Goal: Transaction & Acquisition: Purchase product/service

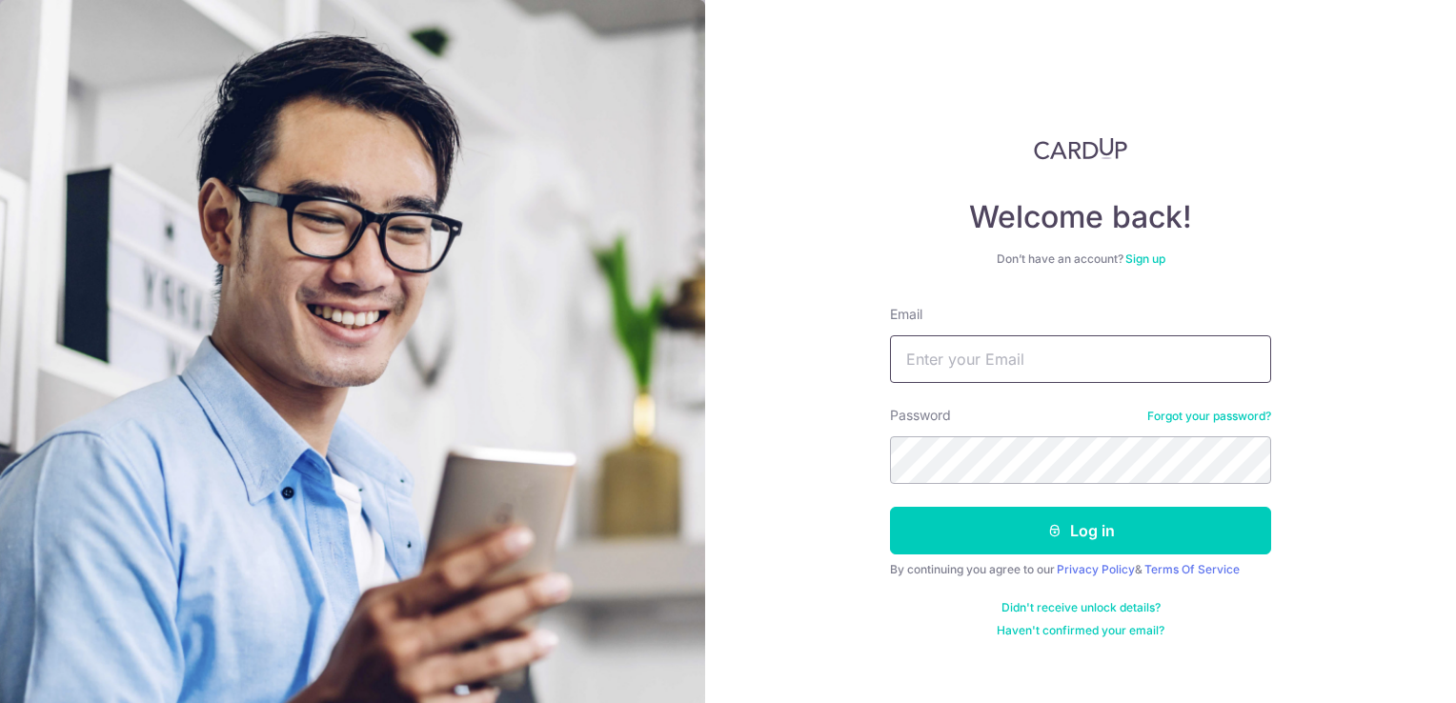
click at [959, 367] on input "Email" at bounding box center [1080, 360] width 381 height 48
type input "irene.slland@gmail.com"
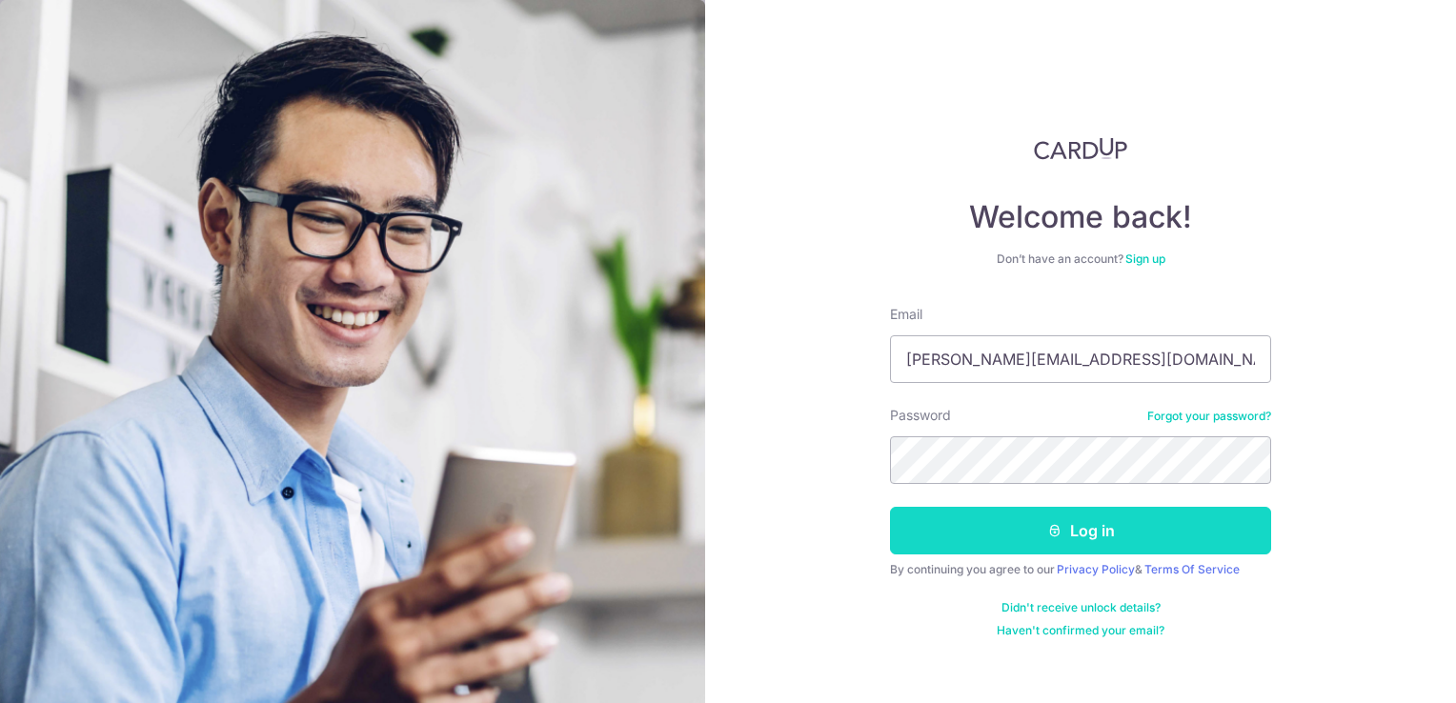
click at [1093, 535] on button "Log in" at bounding box center [1080, 531] width 381 height 48
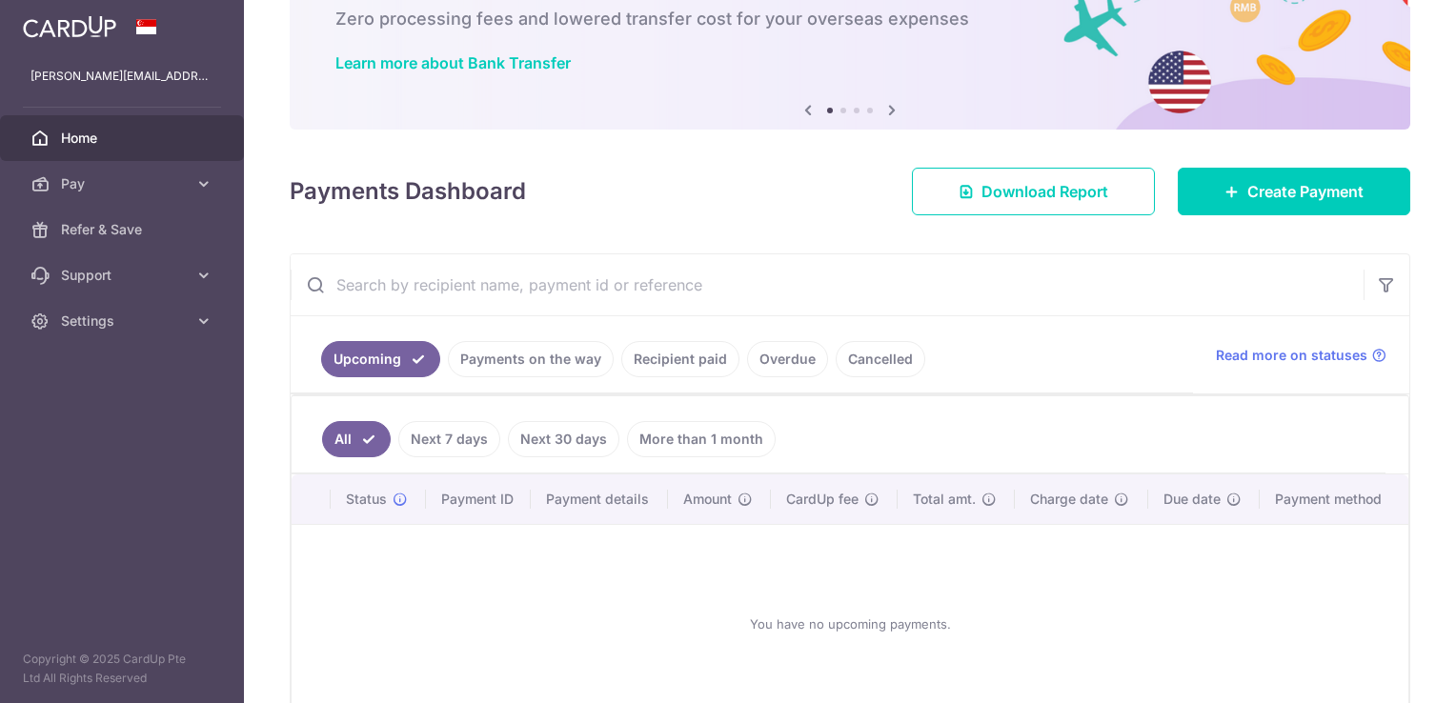
scroll to position [225, 0]
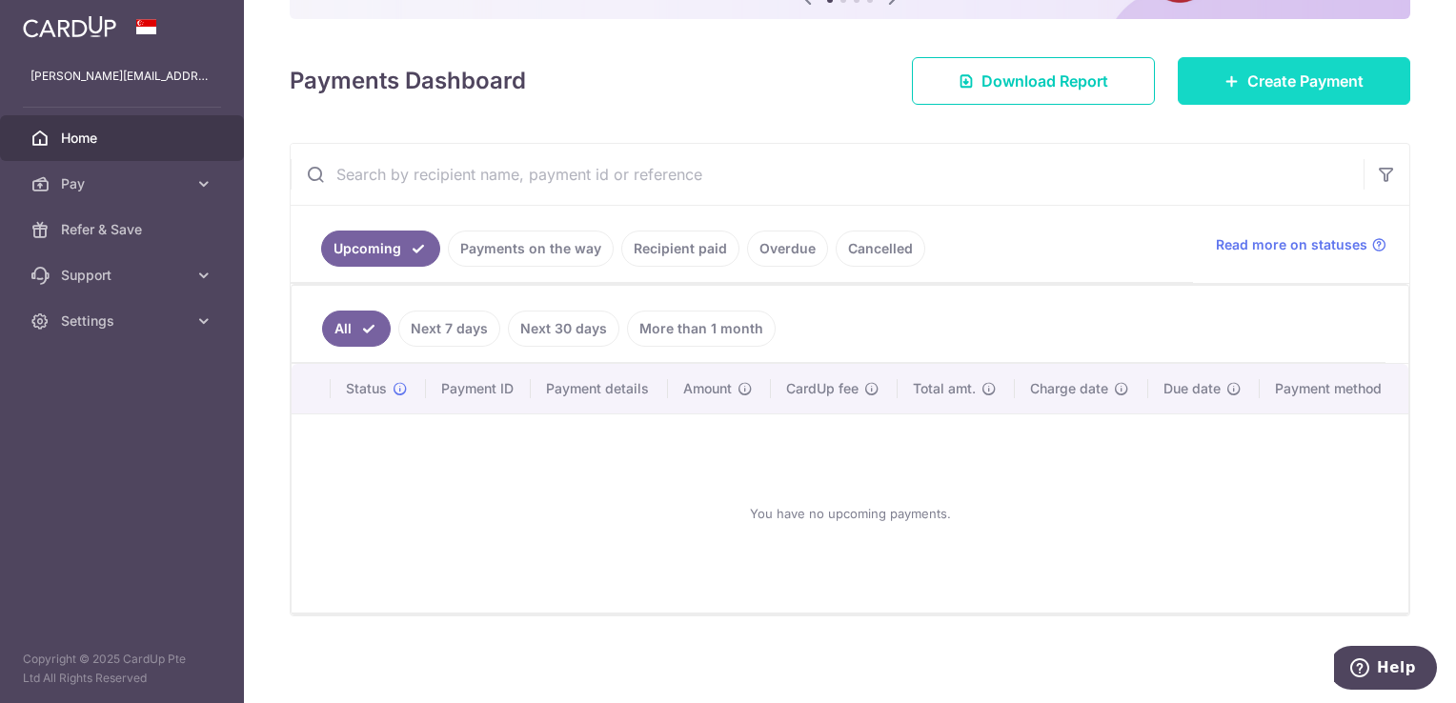
click at [1248, 80] on span "Create Payment" at bounding box center [1306, 81] width 116 height 23
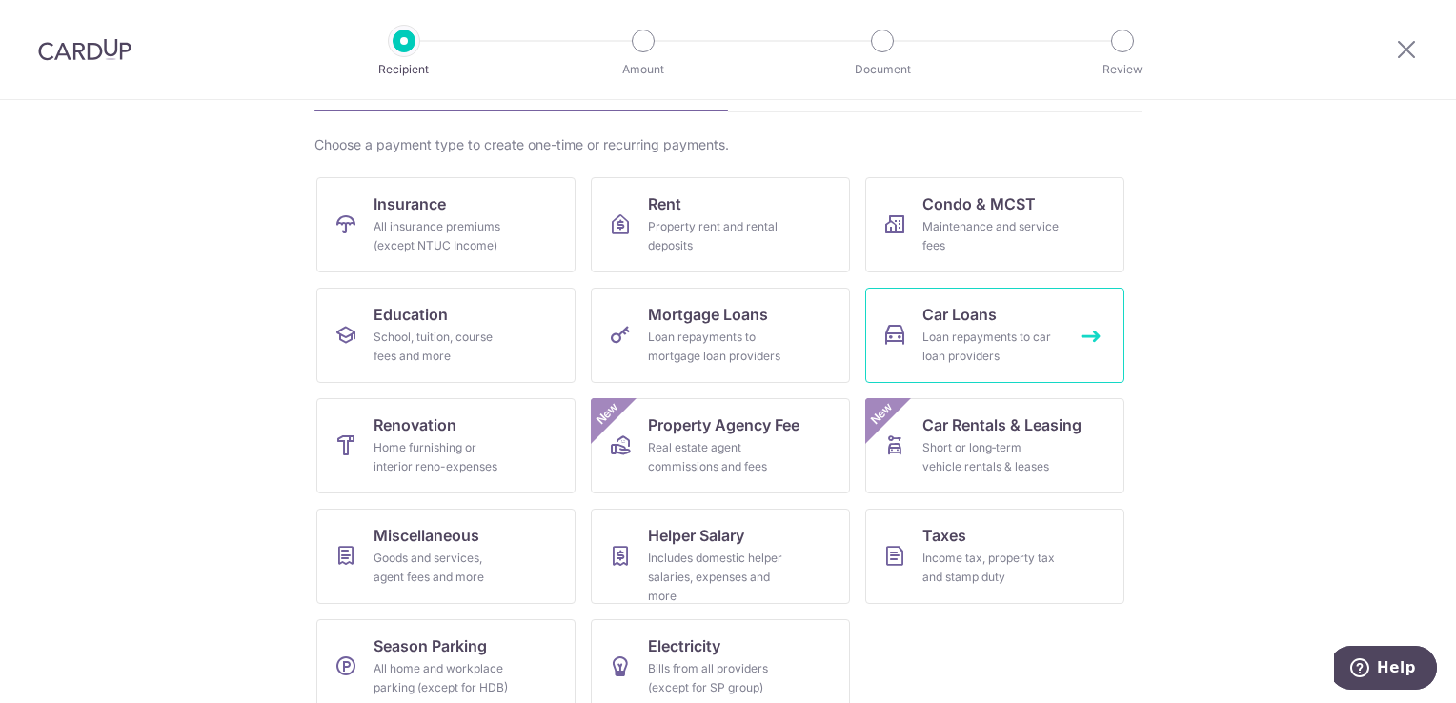
scroll to position [149, 0]
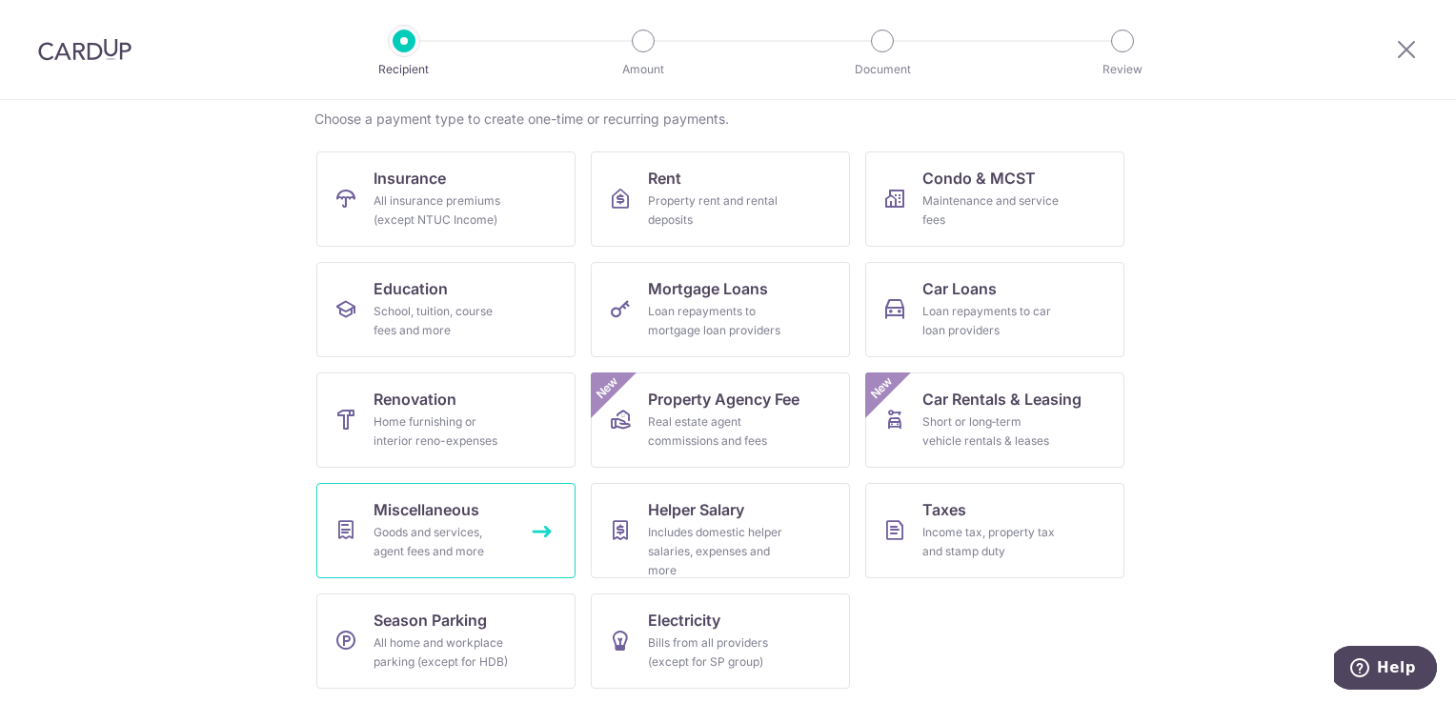
click at [442, 512] on span "Miscellaneous" at bounding box center [427, 510] width 106 height 23
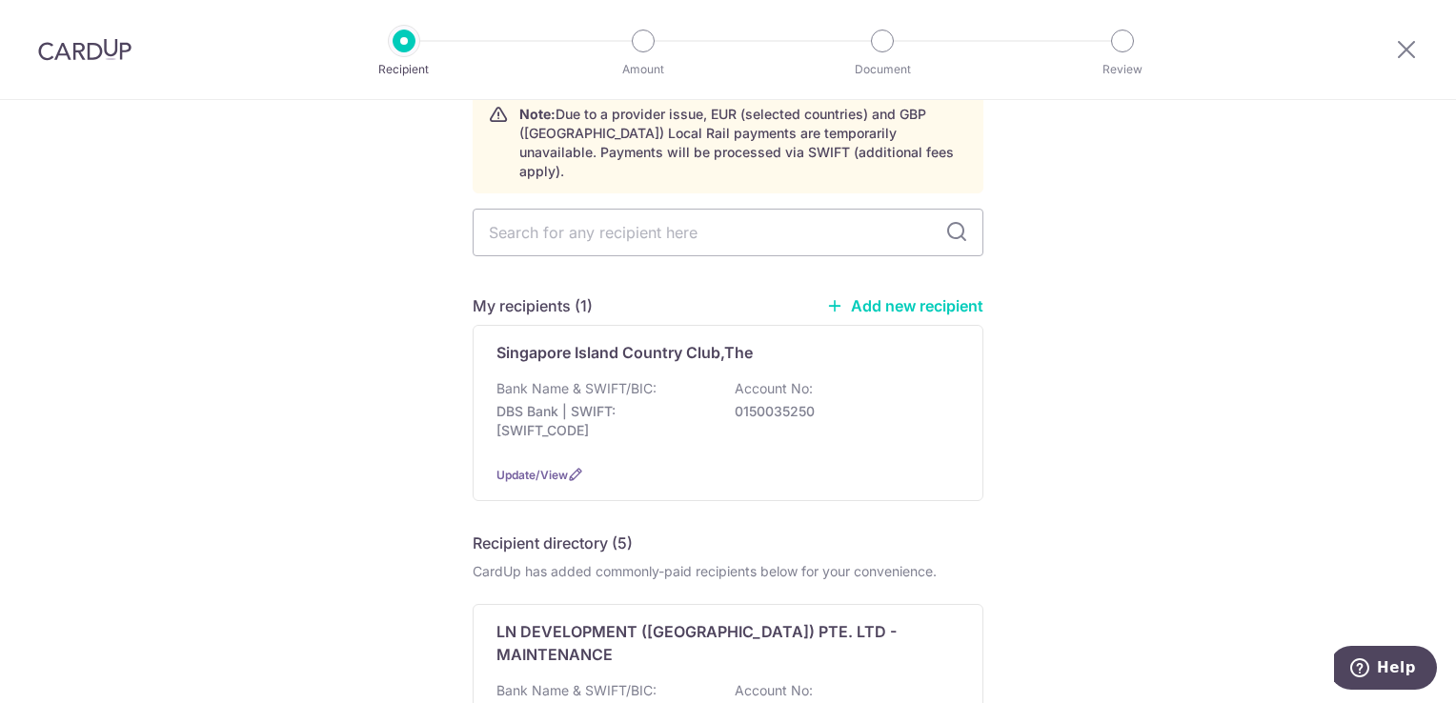
scroll to position [95, 0]
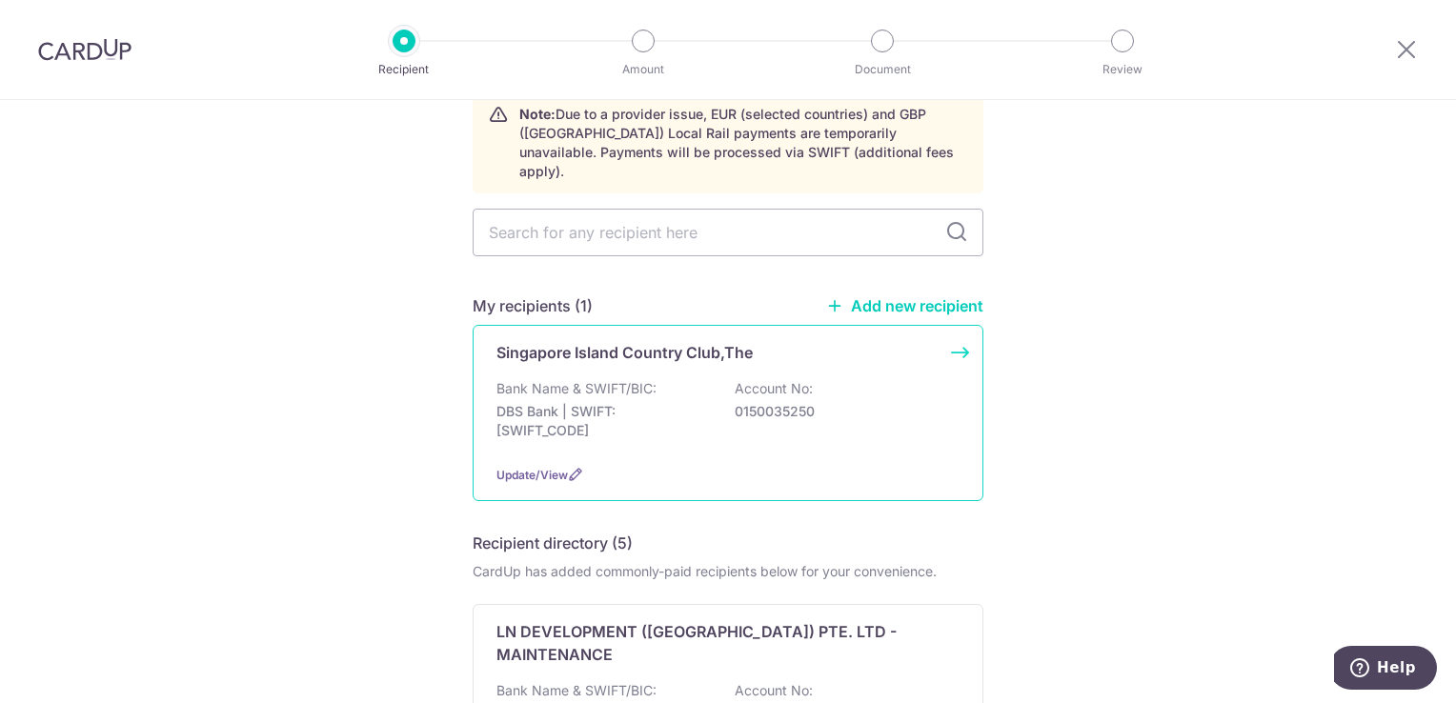
click at [687, 341] on p "Singapore Island Country Club,The" at bounding box center [625, 352] width 256 height 23
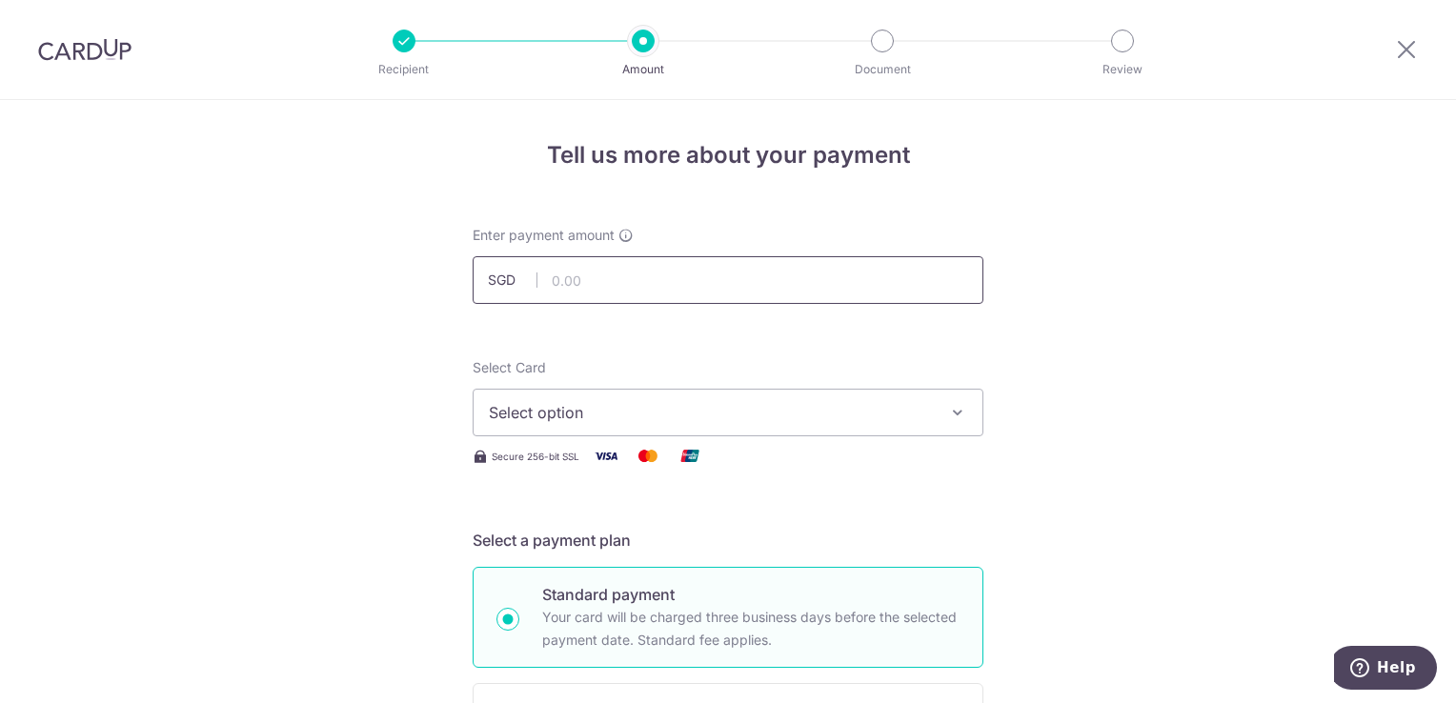
click at [558, 282] on input "text" at bounding box center [728, 280] width 511 height 48
type input "1,892.30"
click at [956, 409] on icon "button" at bounding box center [957, 412] width 19 height 19
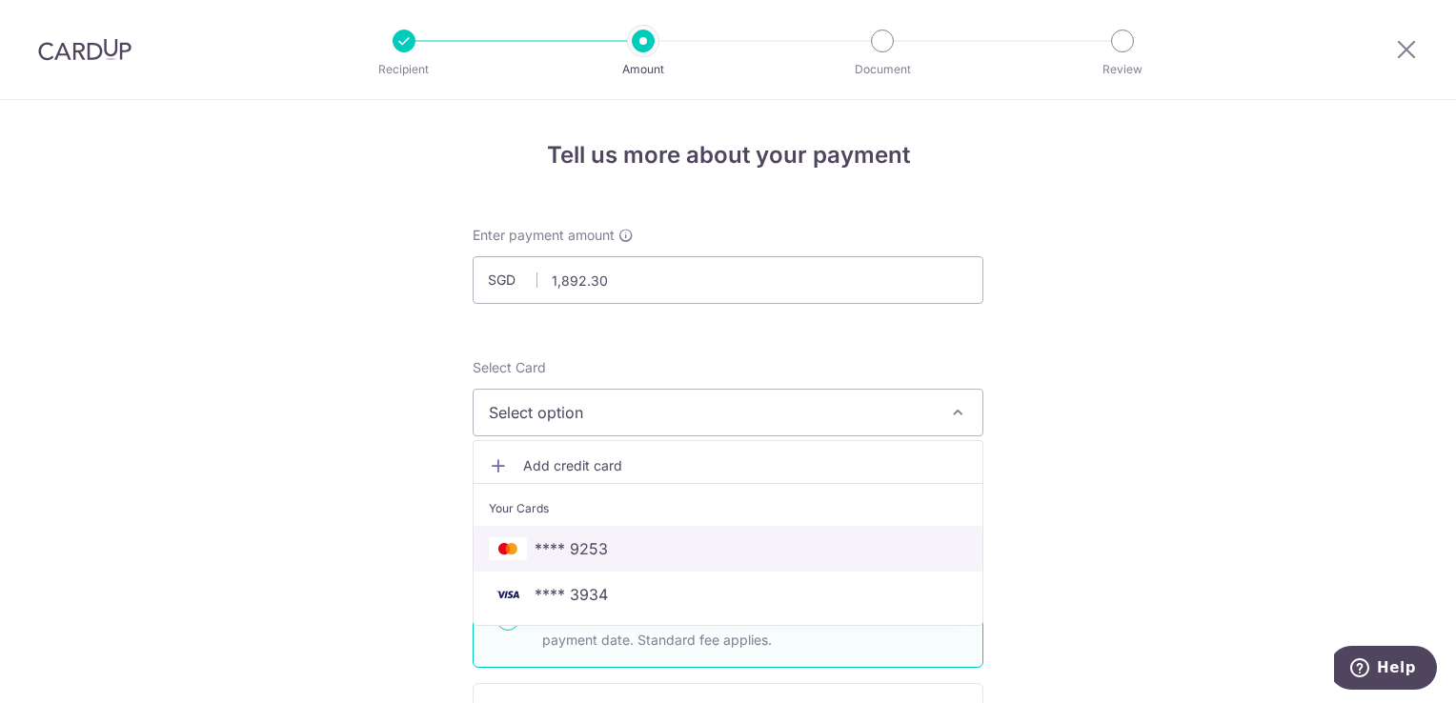
click at [587, 546] on span "**** 9253" at bounding box center [571, 549] width 73 height 23
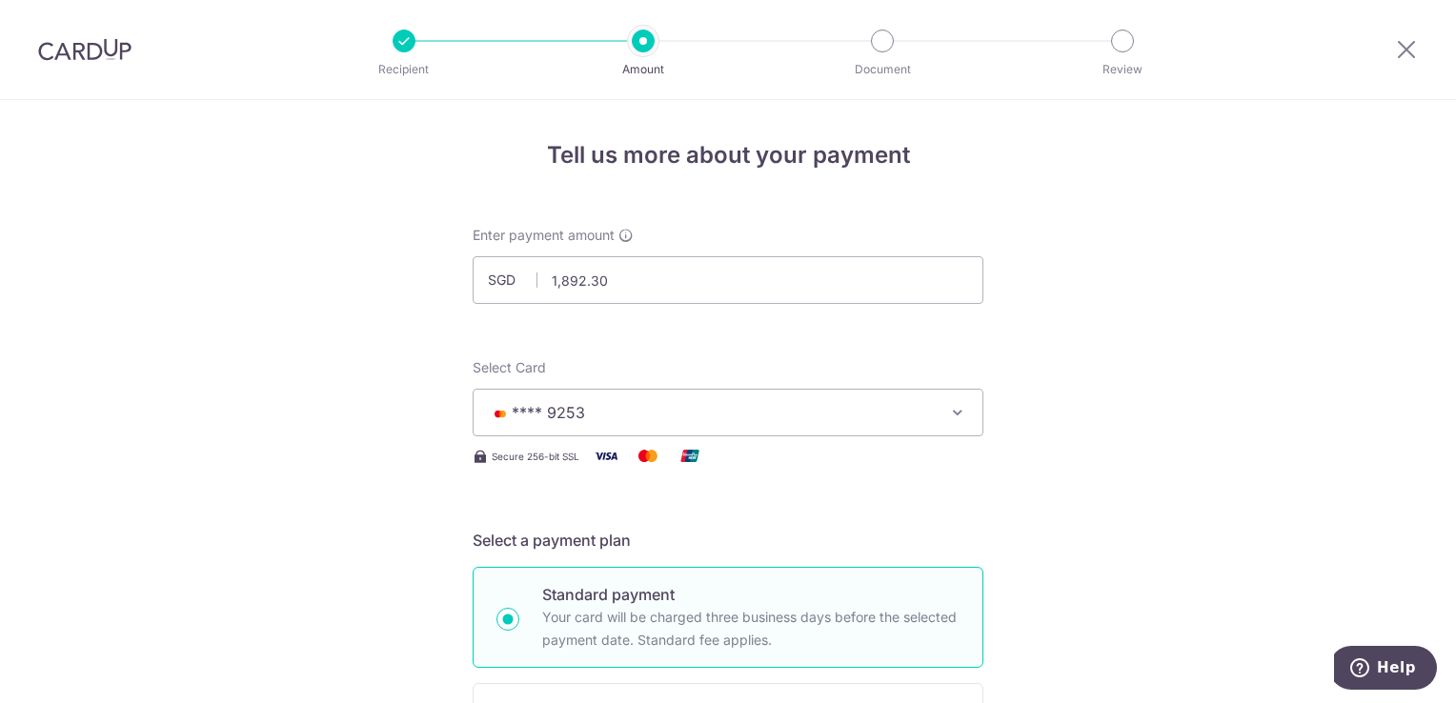
click at [952, 412] on icon "button" at bounding box center [957, 412] width 19 height 19
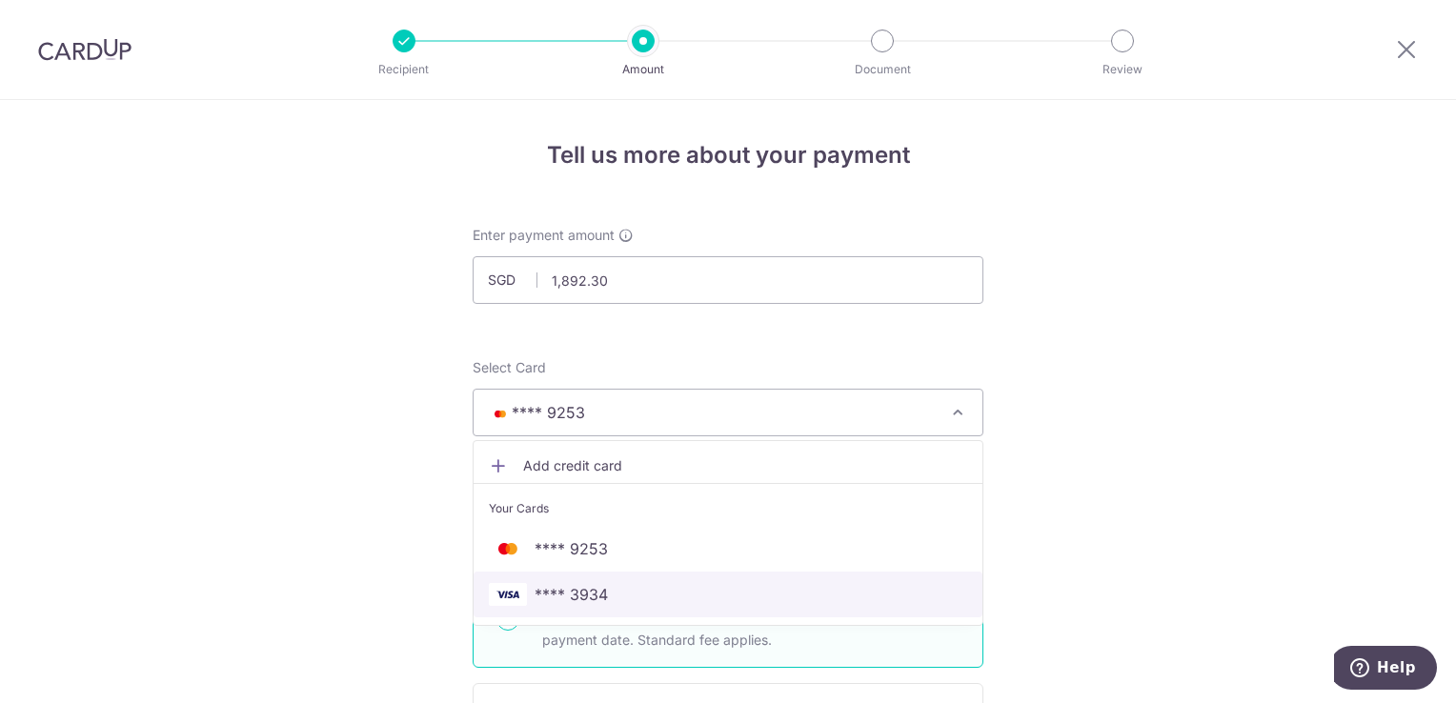
click at [568, 597] on span "**** 3934" at bounding box center [571, 594] width 73 height 23
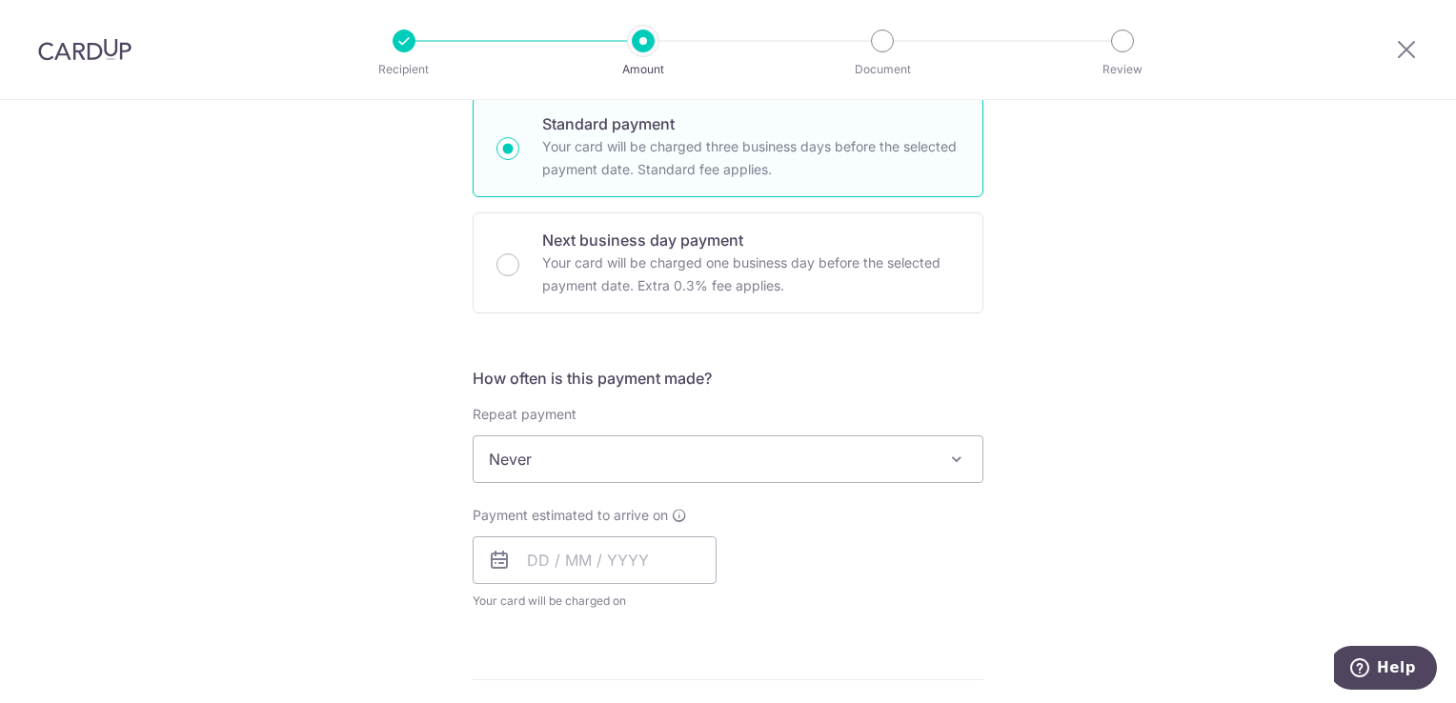
scroll to position [477, 0]
click at [952, 450] on span at bounding box center [957, 453] width 23 height 23
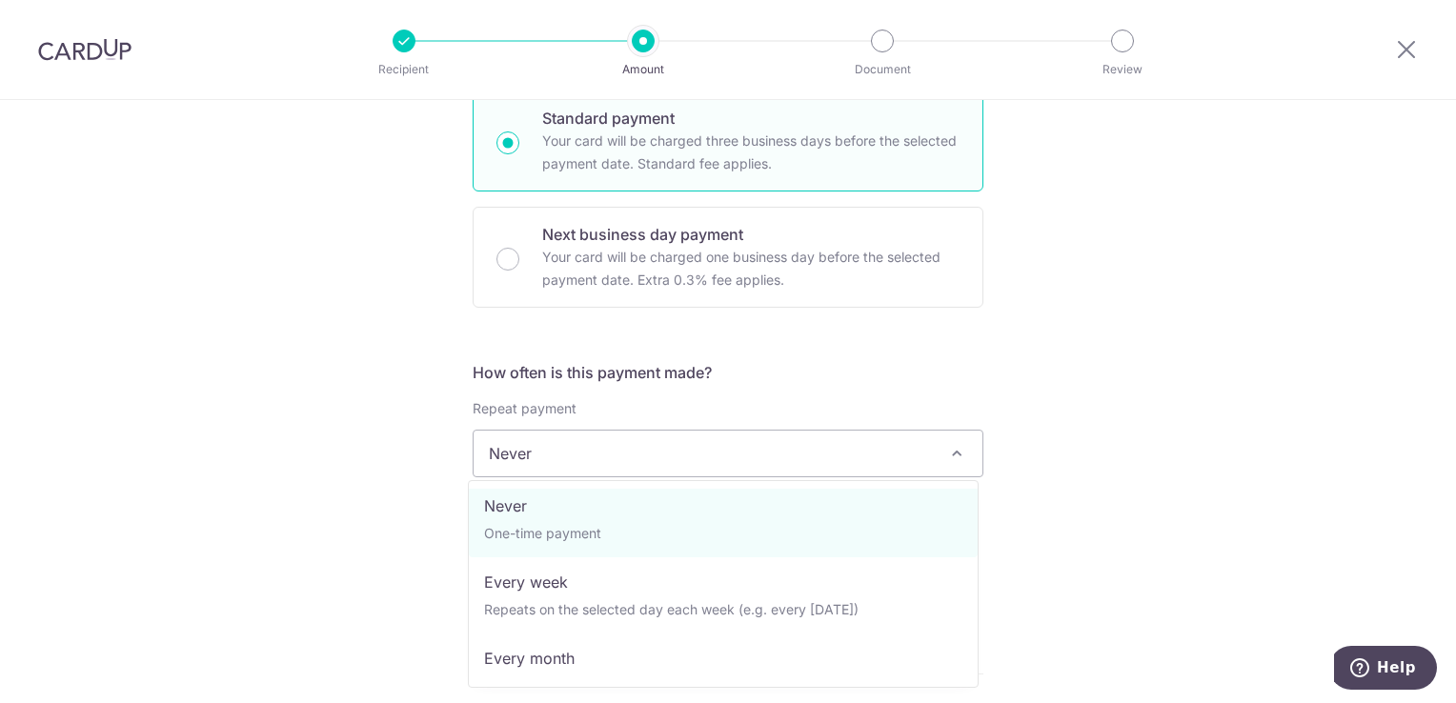
scroll to position [0, 0]
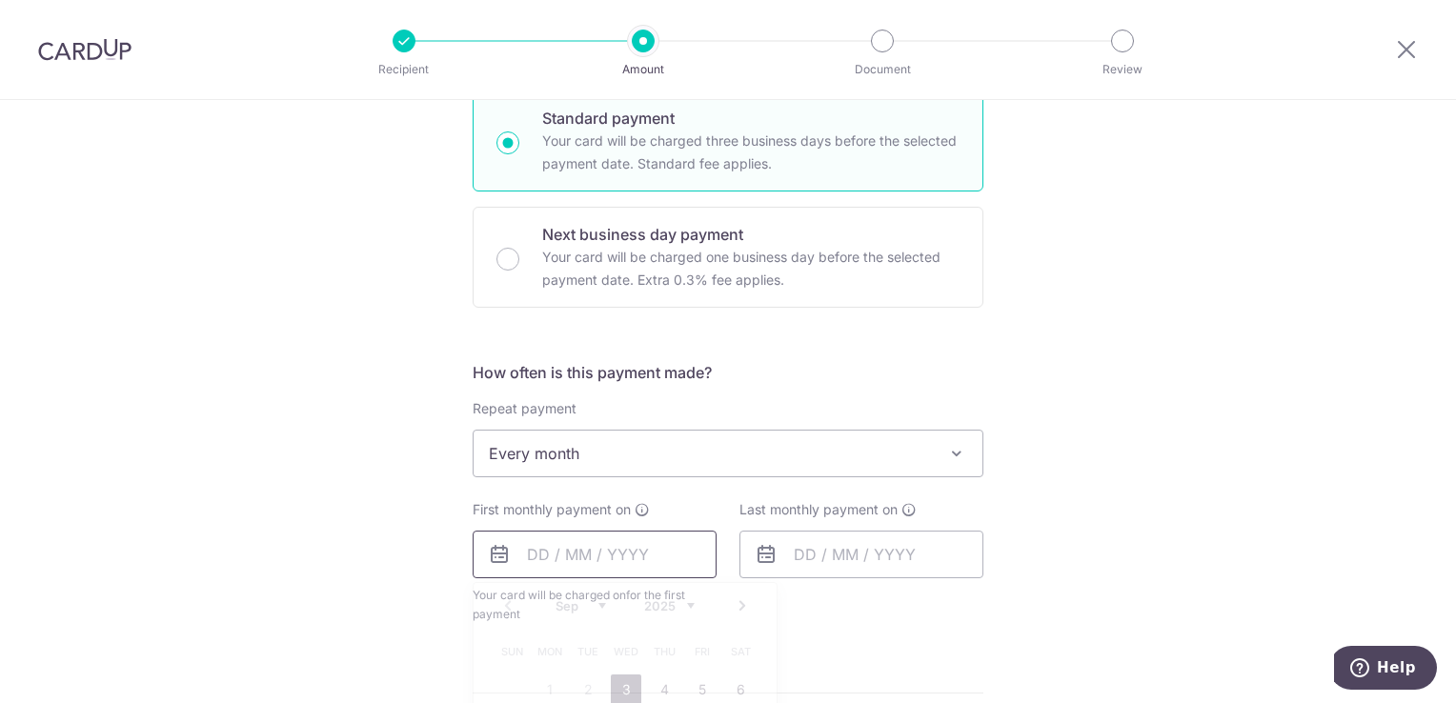
click at [646, 557] on input "text" at bounding box center [595, 555] width 244 height 48
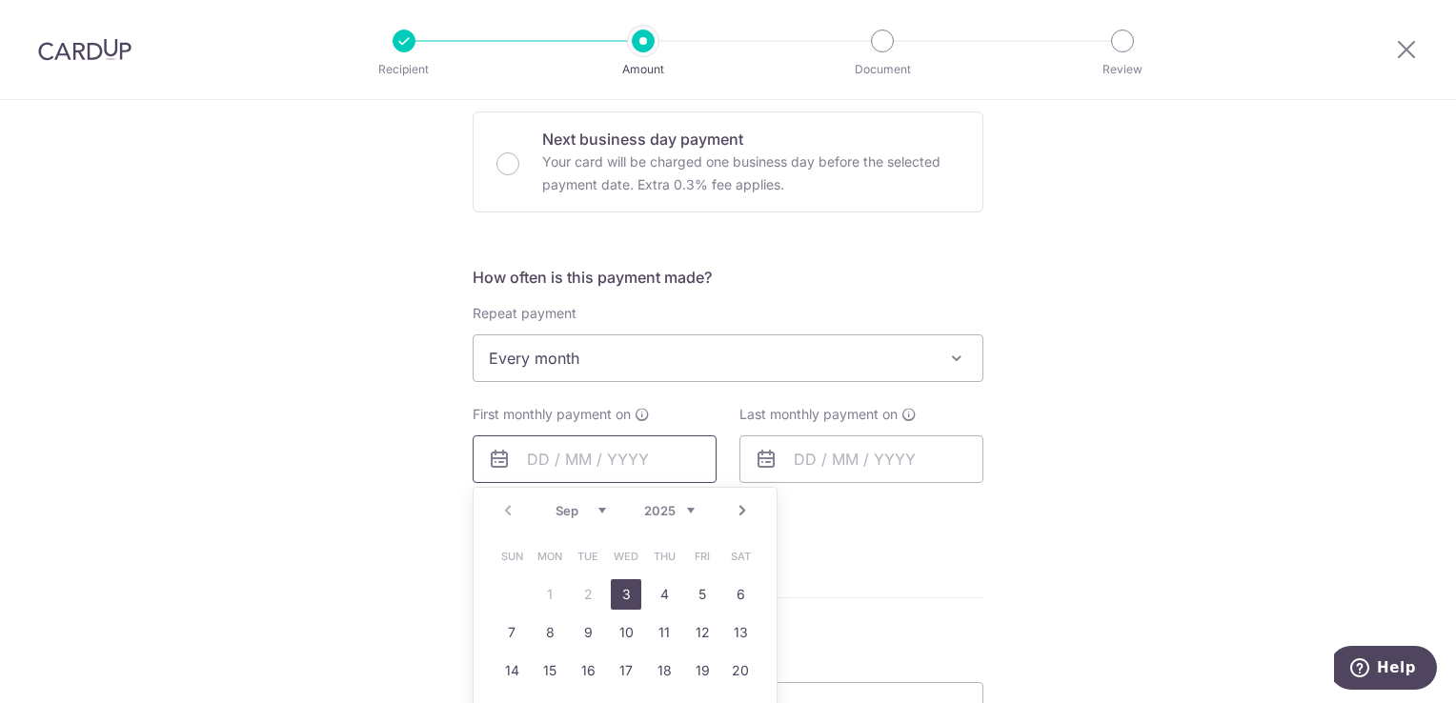
scroll to position [477, 0]
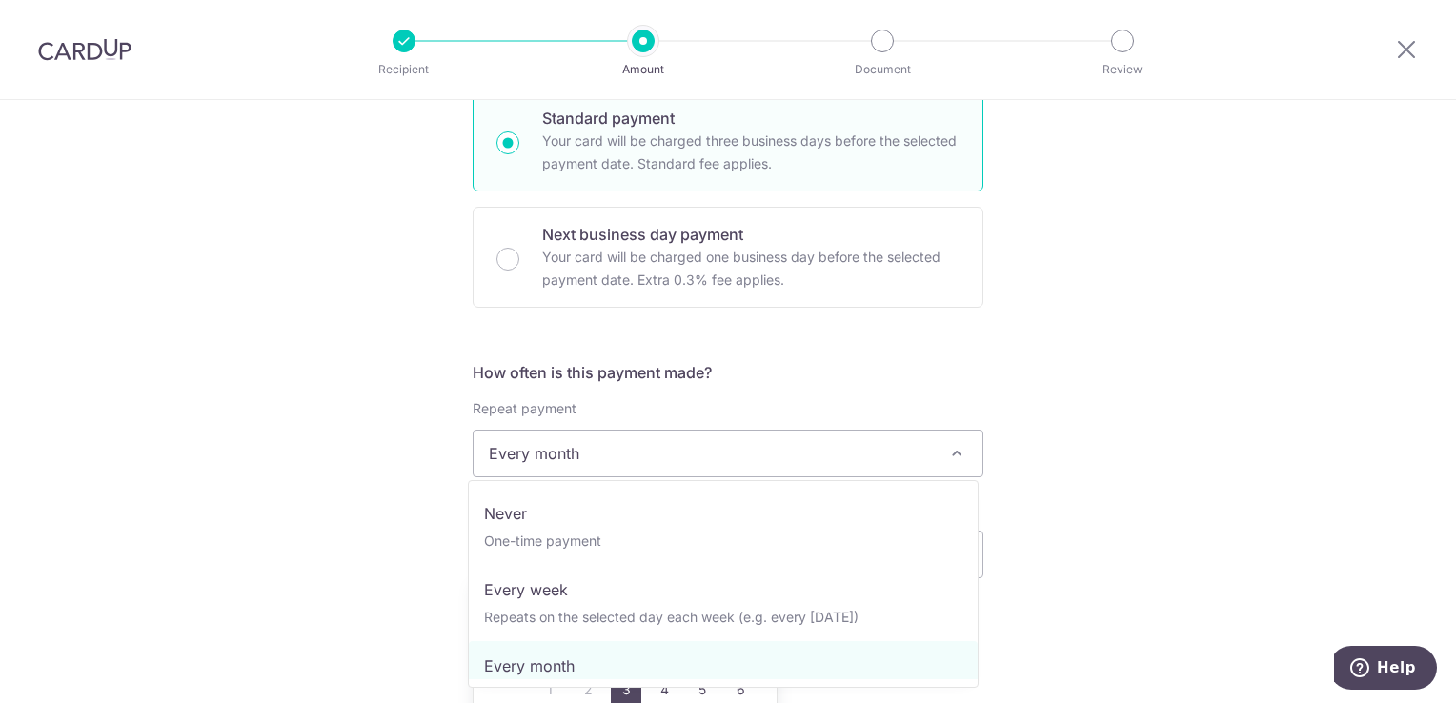
click at [953, 455] on span at bounding box center [957, 453] width 23 height 23
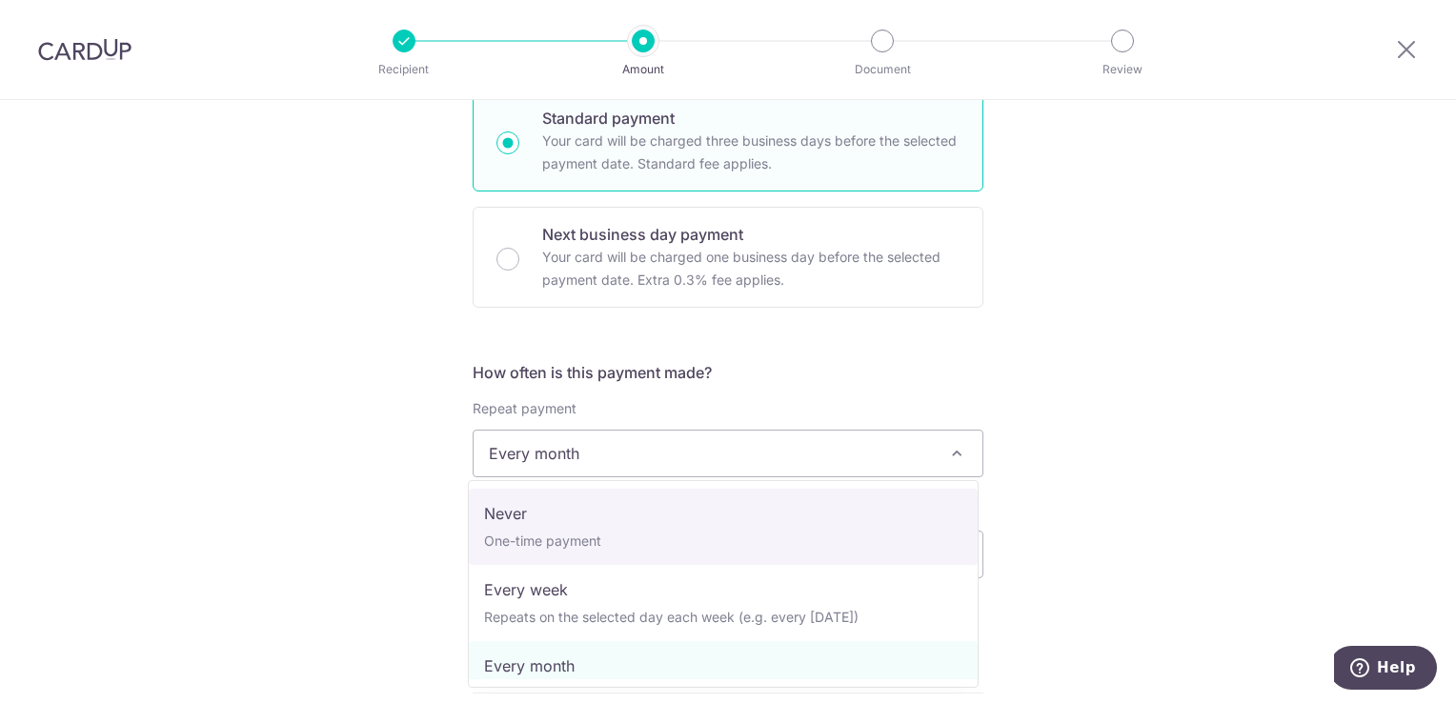
select select "1"
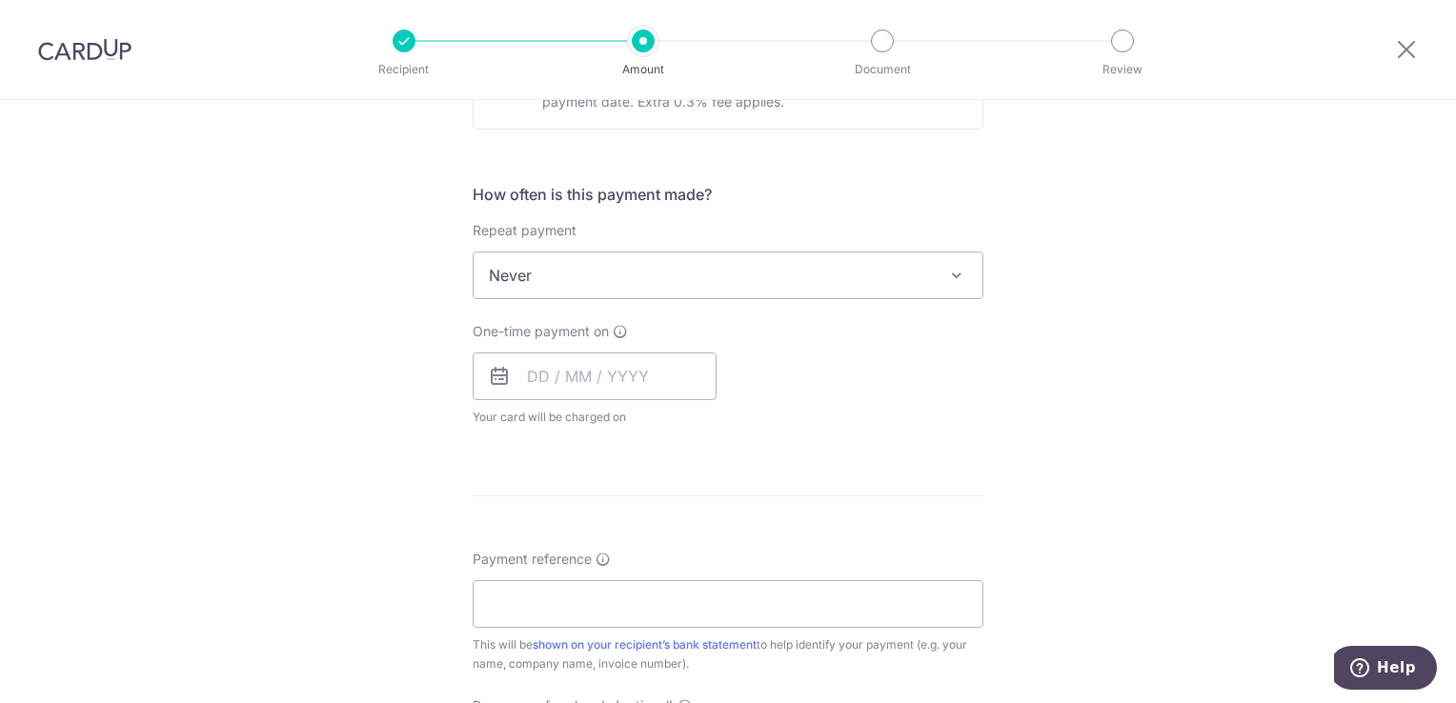
scroll to position [667, 0]
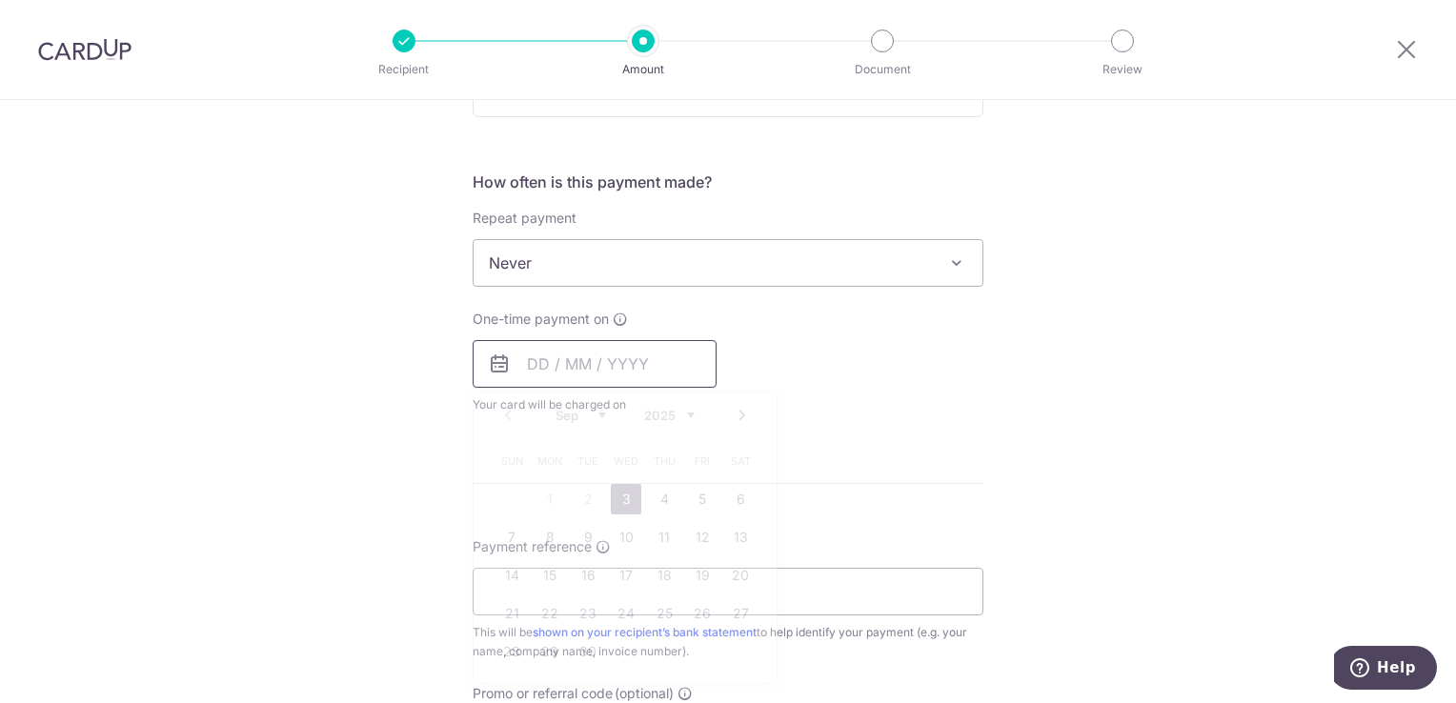
click at [540, 369] on input "text" at bounding box center [595, 364] width 244 height 48
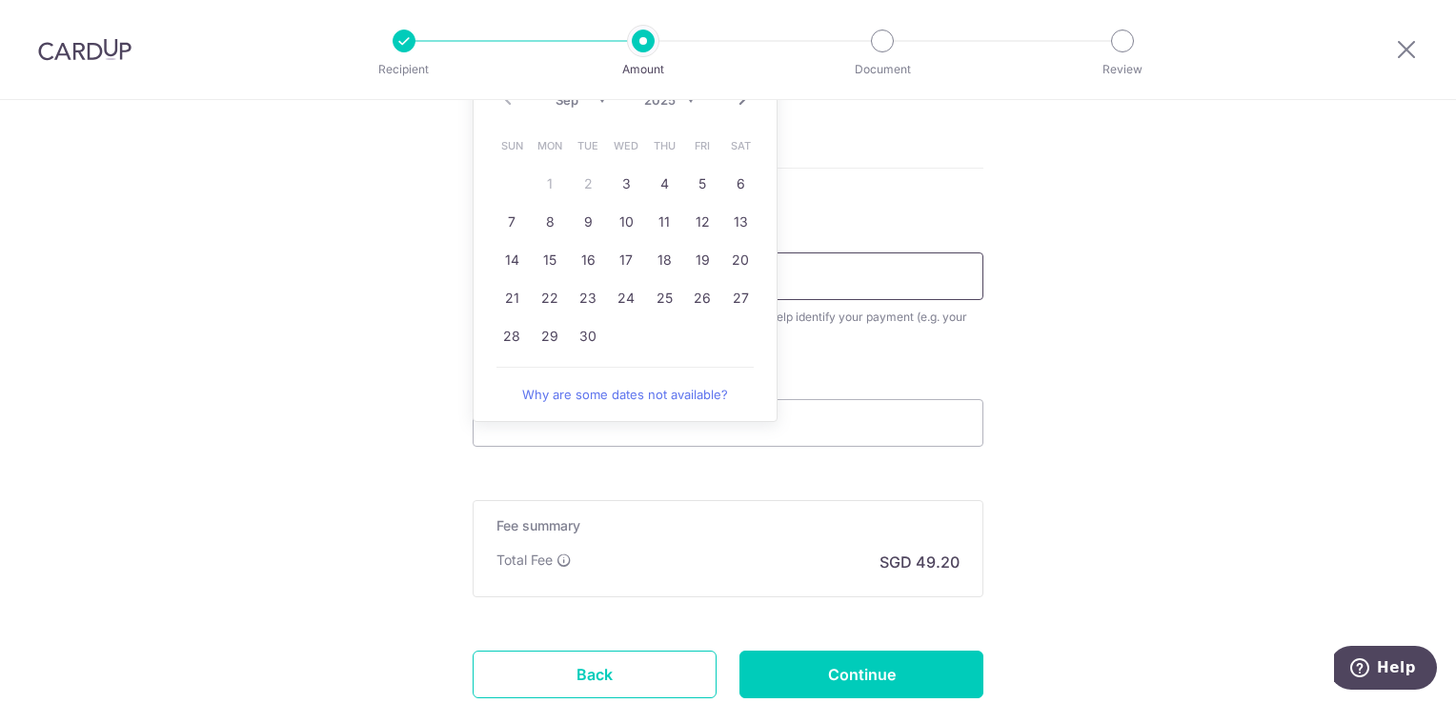
scroll to position [858, 0]
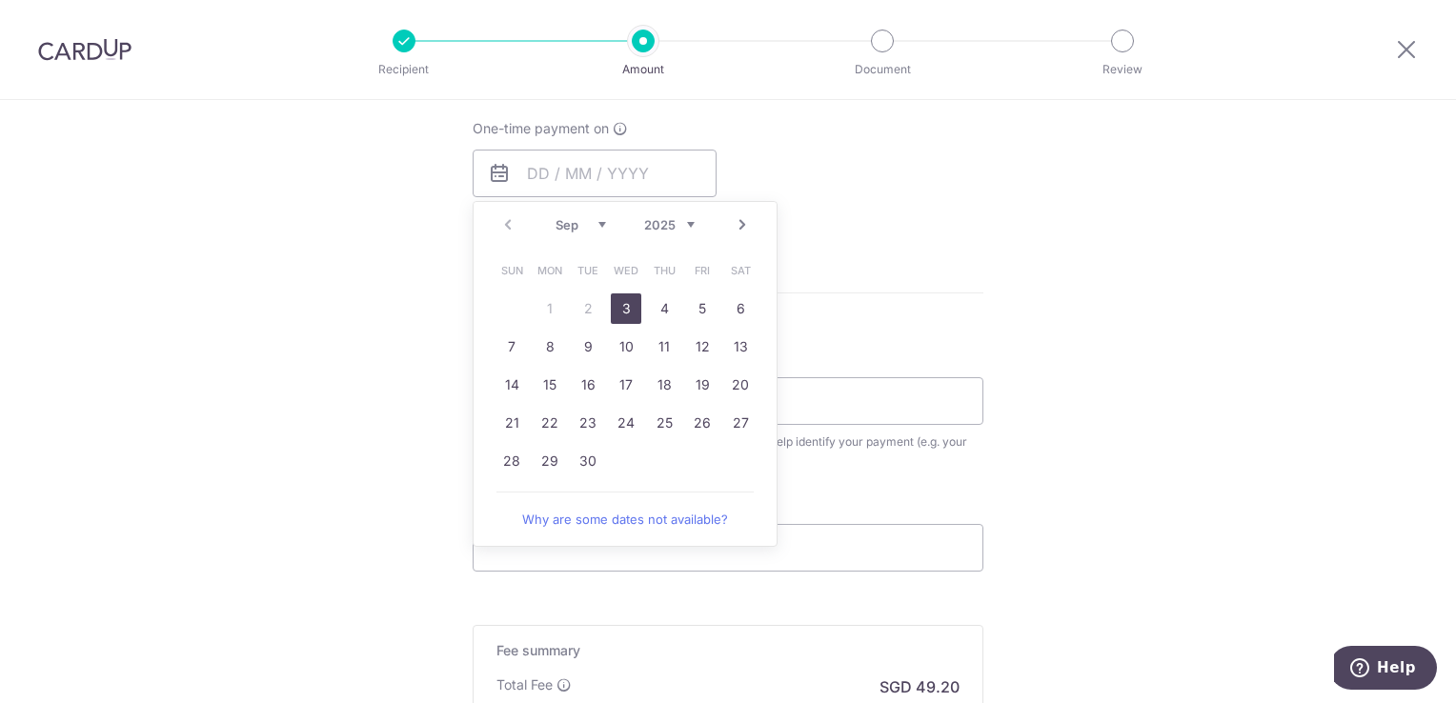
click at [621, 308] on link "3" at bounding box center [626, 309] width 31 height 31
type input "[DATE]"
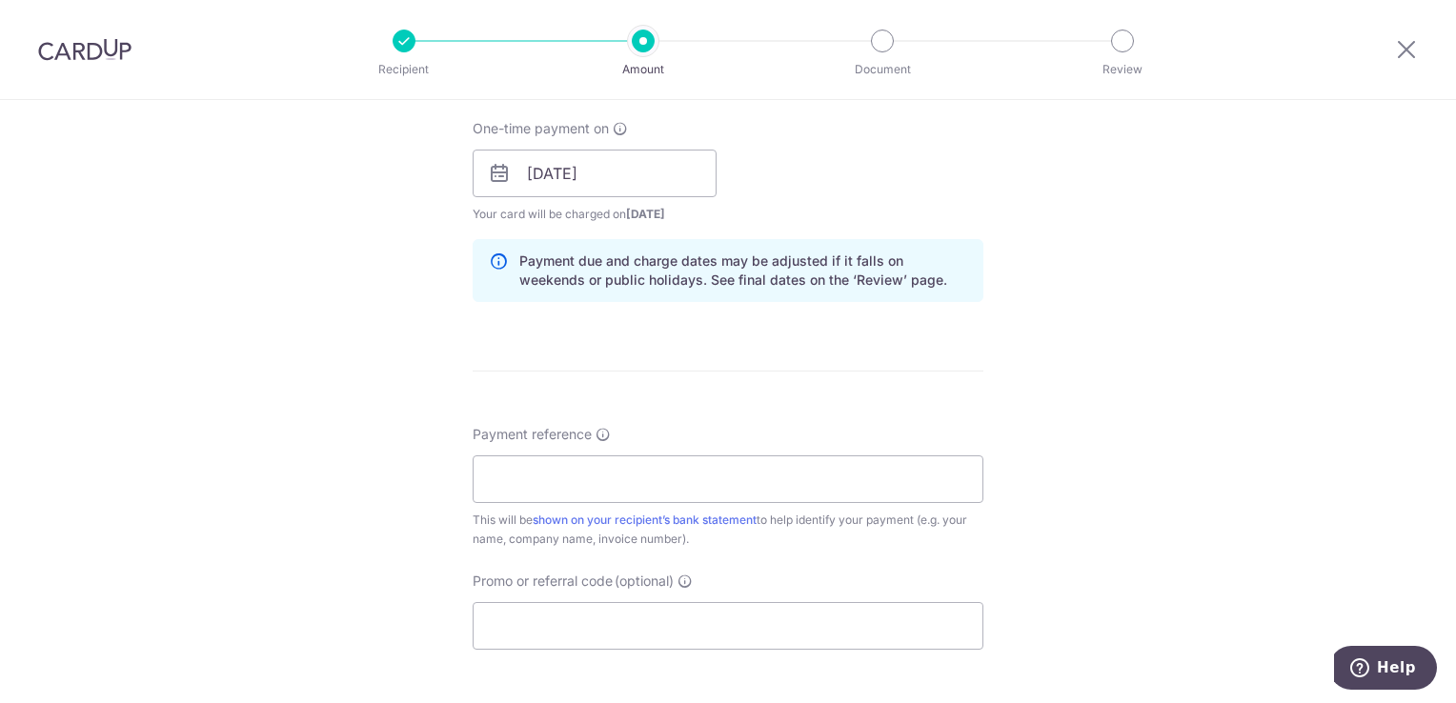
scroll to position [953, 0]
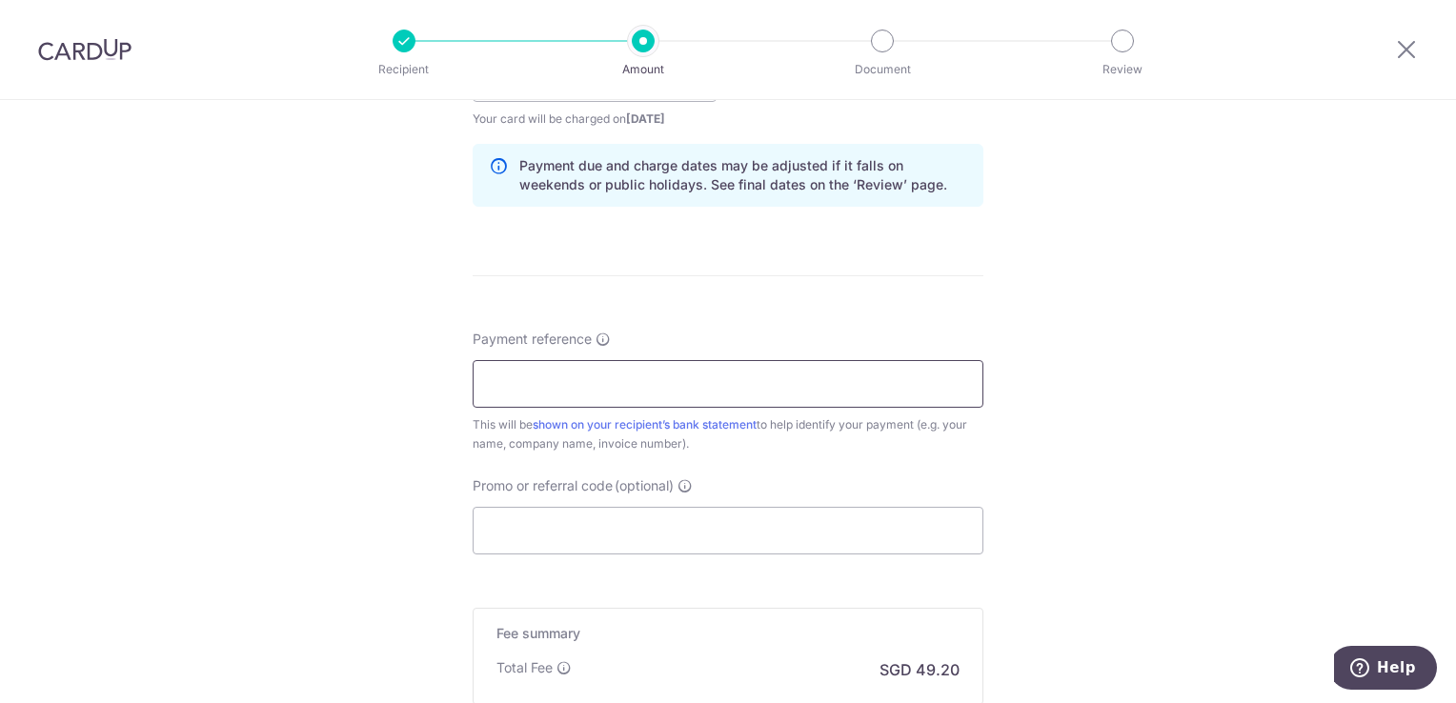
click at [485, 375] on input "Payment reference" at bounding box center [728, 384] width 511 height 48
click at [524, 383] on input "1224-L0002100" at bounding box center [728, 384] width 511 height 48
type input "L0002100"
click at [551, 525] on input "Promo or referral code (optional)" at bounding box center [728, 531] width 511 height 48
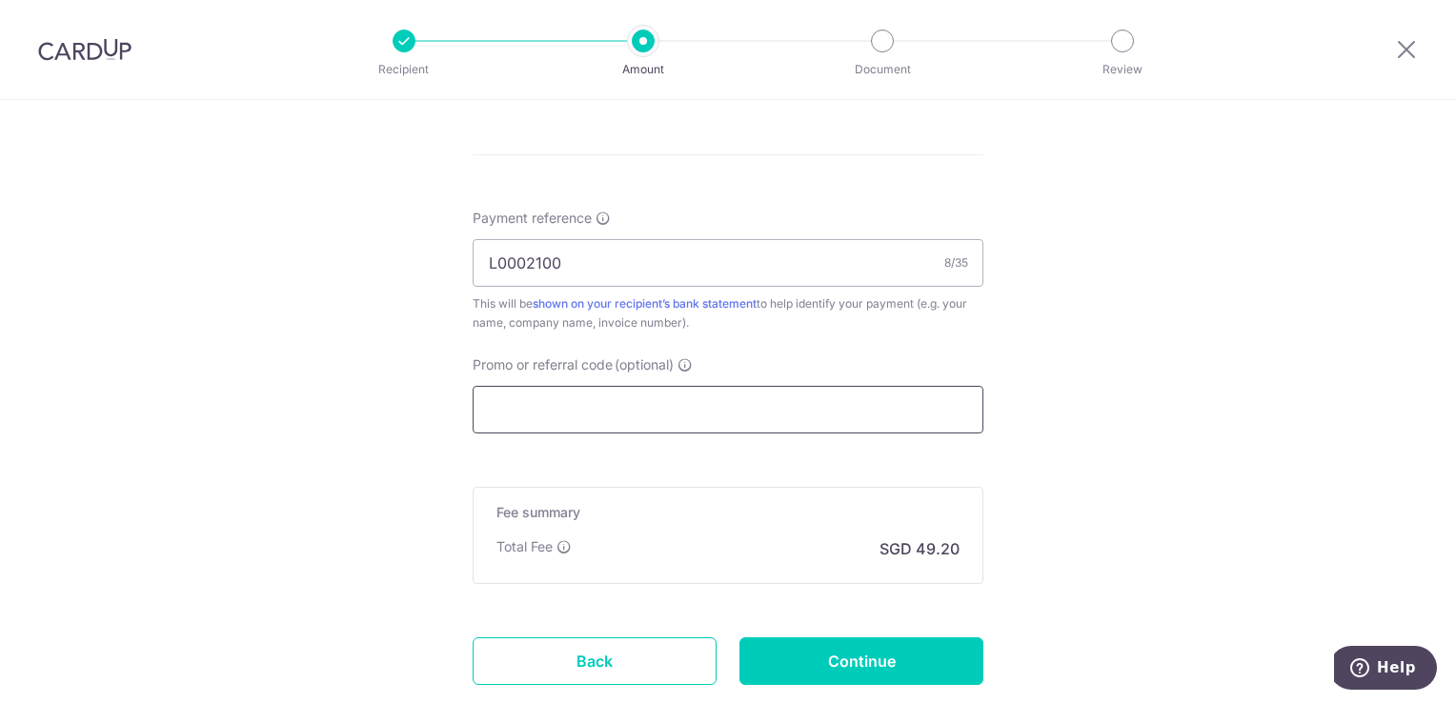
scroll to position [1144, 0]
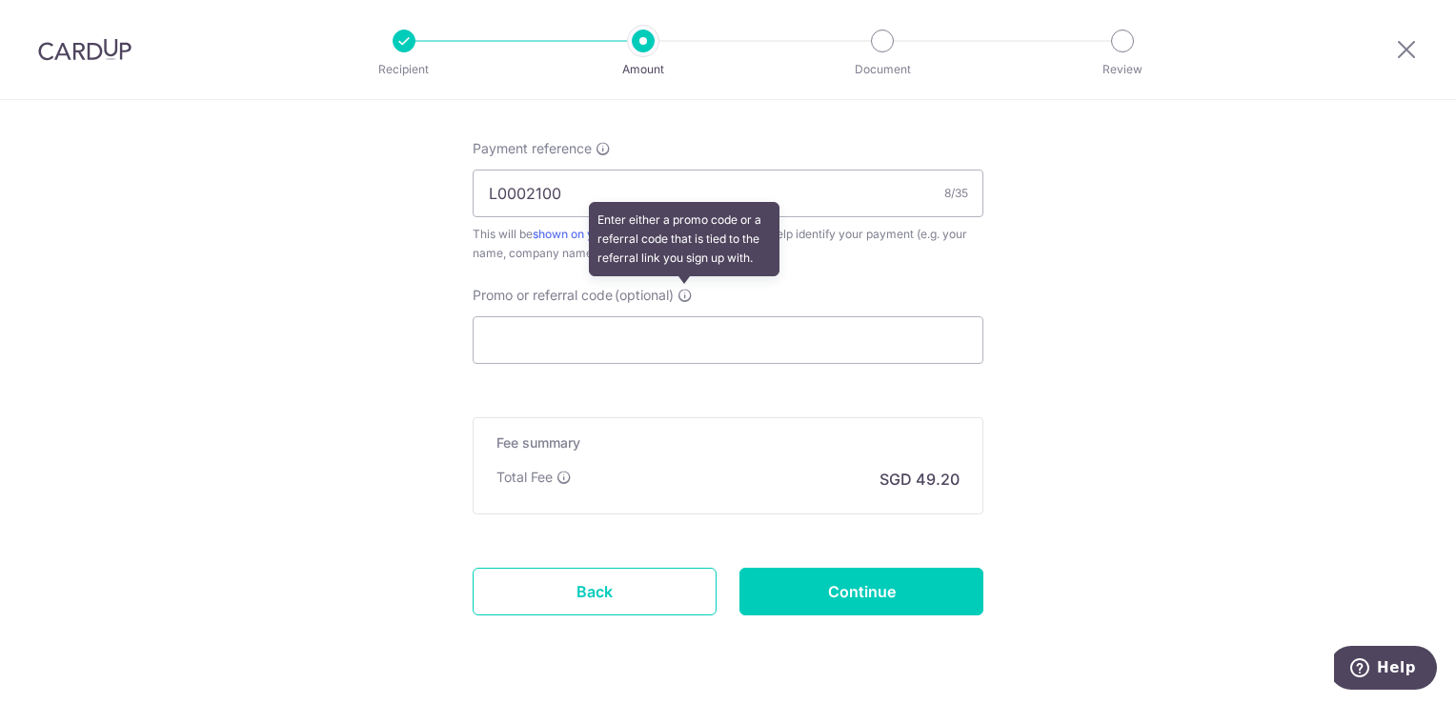
click at [686, 295] on icon at bounding box center [685, 295] width 15 height 15
click at [686, 316] on input "Promo or referral code (optional) Enter either a promo code or a referral code …" at bounding box center [728, 340] width 511 height 48
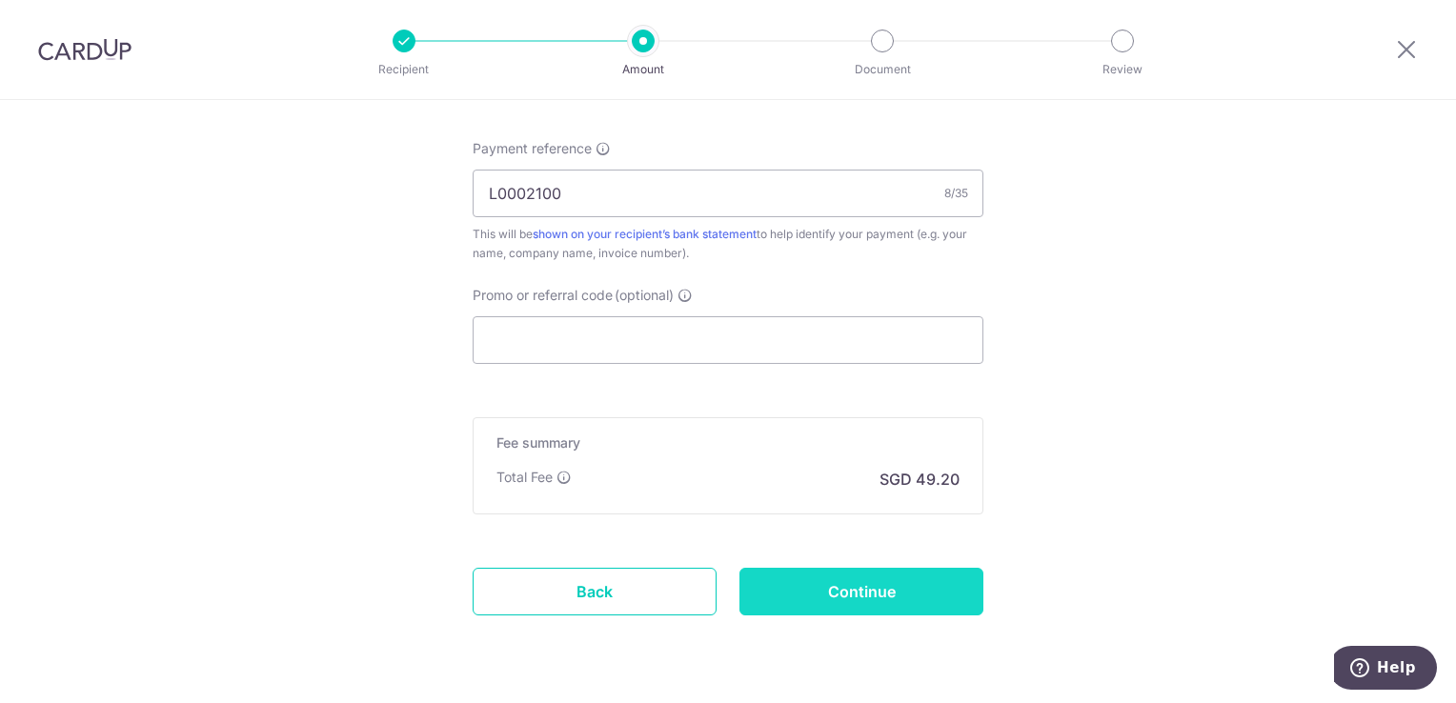
click at [858, 590] on input "Continue" at bounding box center [862, 592] width 244 height 48
type input "Create Schedule"
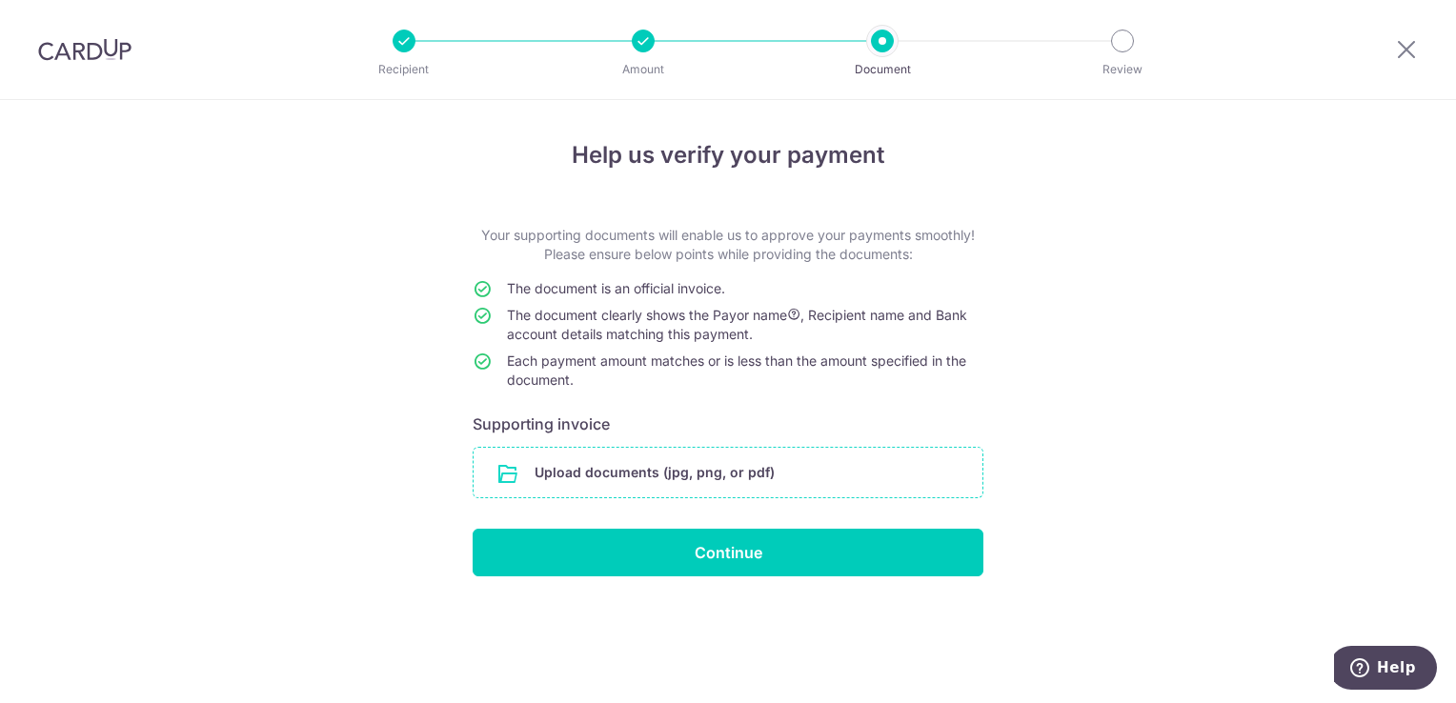
click at [623, 474] on input "file" at bounding box center [728, 473] width 509 height 50
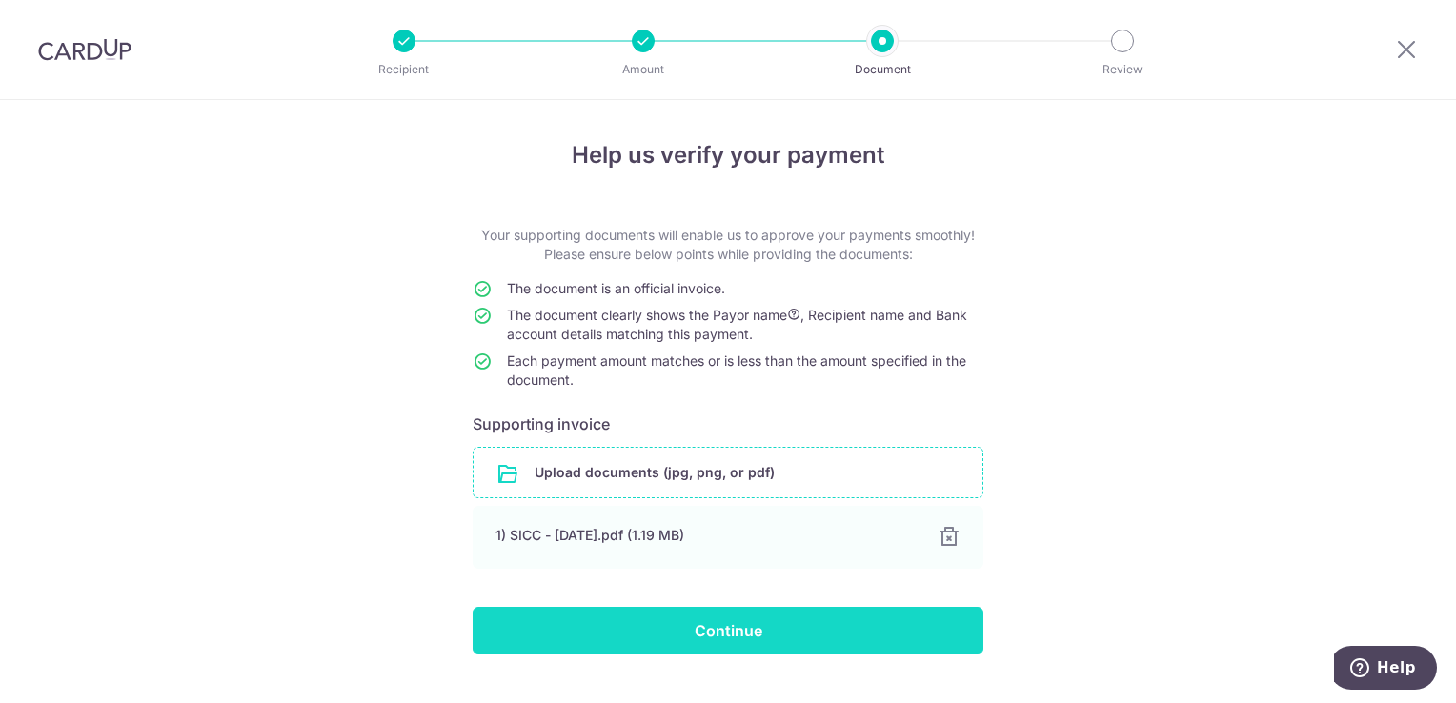
click at [741, 635] on input "Continue" at bounding box center [728, 631] width 511 height 48
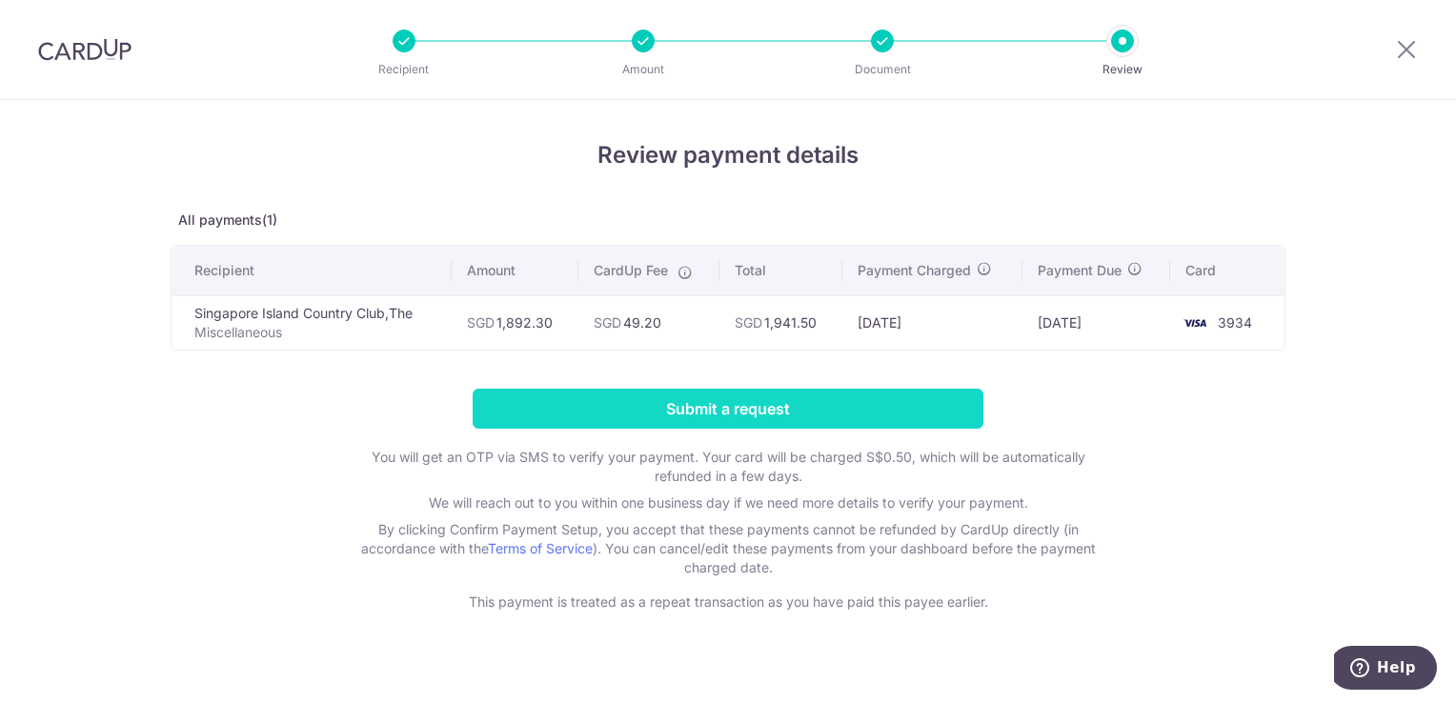
click at [728, 413] on input "Submit a request" at bounding box center [728, 409] width 511 height 40
